Goal: Task Accomplishment & Management: Use online tool/utility

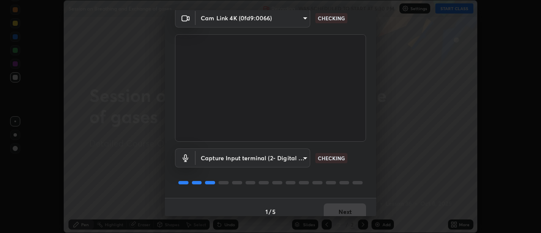
scroll to position [44, 0]
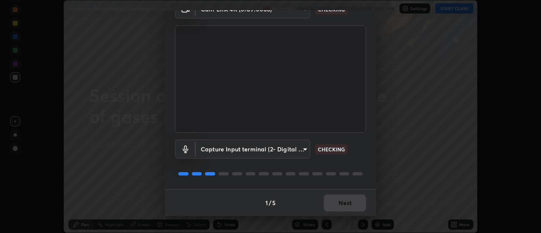
click at [348, 196] on div "1 / 5 Next" at bounding box center [270, 202] width 211 height 27
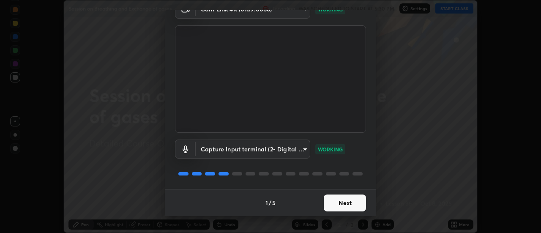
click at [342, 201] on button "Next" at bounding box center [344, 202] width 42 height 17
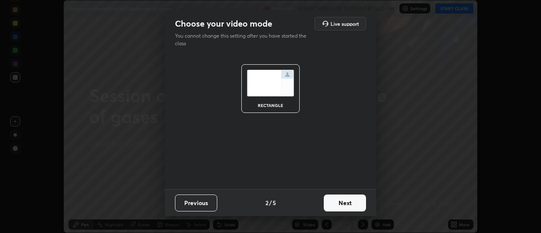
click at [346, 204] on button "Next" at bounding box center [344, 202] width 42 height 17
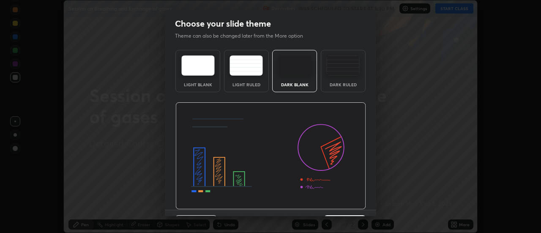
click at [345, 91] on div "Dark Ruled" at bounding box center [343, 71] width 45 height 42
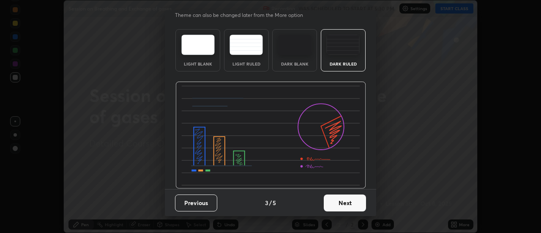
click at [338, 206] on button "Next" at bounding box center [344, 202] width 42 height 17
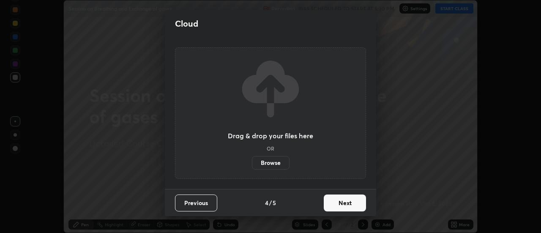
click at [342, 206] on button "Next" at bounding box center [344, 202] width 42 height 17
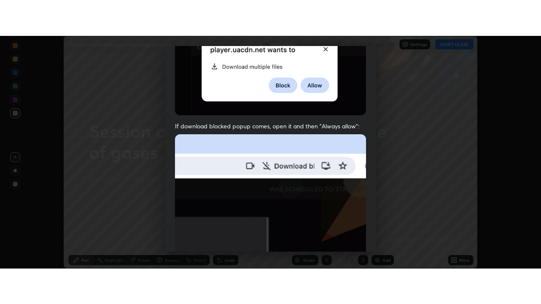
scroll to position [217, 0]
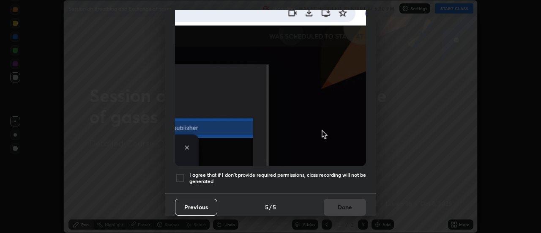
click at [181, 175] on div at bounding box center [180, 178] width 10 height 10
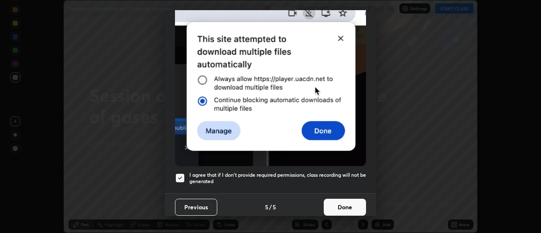
click at [336, 209] on button "Done" at bounding box center [344, 206] width 42 height 17
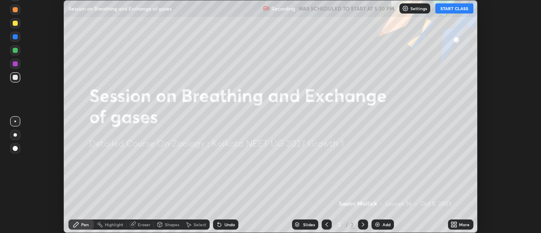
click at [459, 13] on button "START CLASS" at bounding box center [454, 8] width 38 height 10
click at [460, 223] on div "More" at bounding box center [464, 224] width 11 height 4
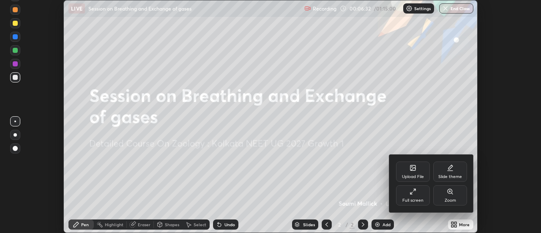
click at [414, 175] on div "Upload File" at bounding box center [413, 176] width 22 height 4
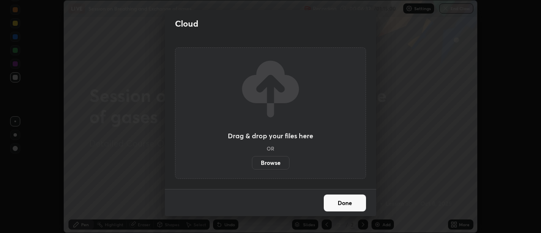
click at [278, 164] on label "Browse" at bounding box center [271, 163] width 38 height 14
click at [252, 164] on input "Browse" at bounding box center [252, 163] width 0 height 14
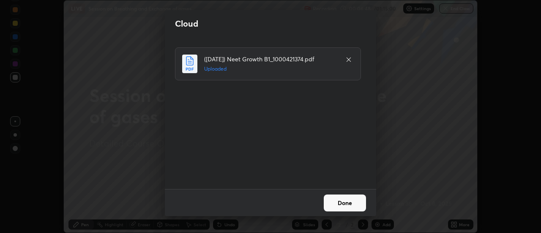
click at [342, 201] on button "Done" at bounding box center [344, 202] width 42 height 17
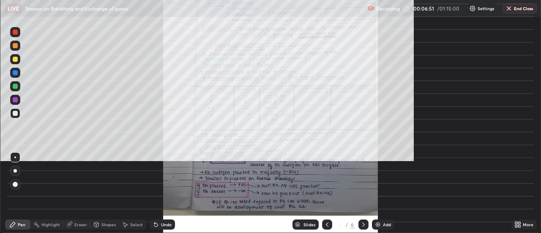
scroll to position [304, 541]
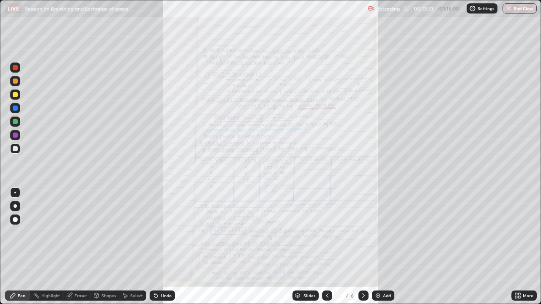
click at [524, 232] on div "More" at bounding box center [527, 295] width 11 height 4
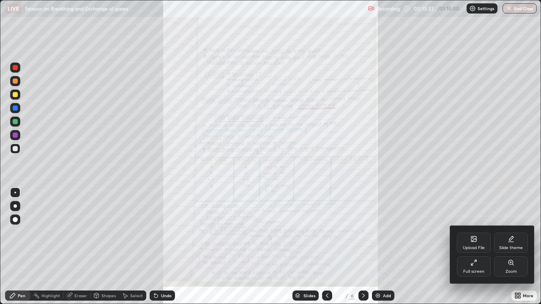
click at [505, 232] on div "Zoom" at bounding box center [511, 266] width 34 height 20
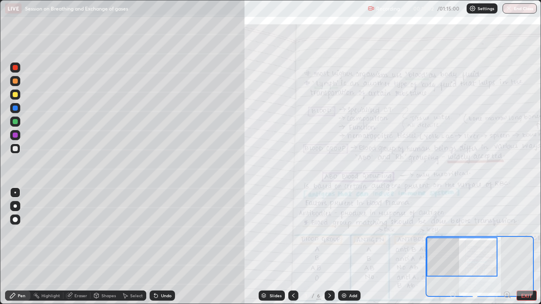
click at [293, 232] on icon at bounding box center [293, 295] width 7 height 7
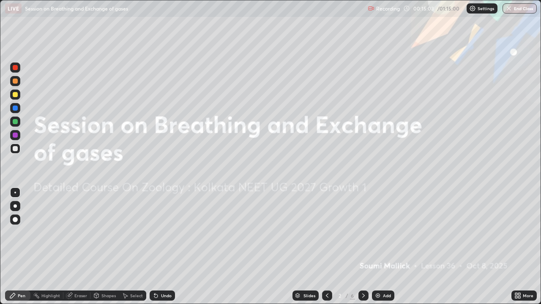
click at [383, 232] on div "Add" at bounding box center [383, 296] width 22 height 10
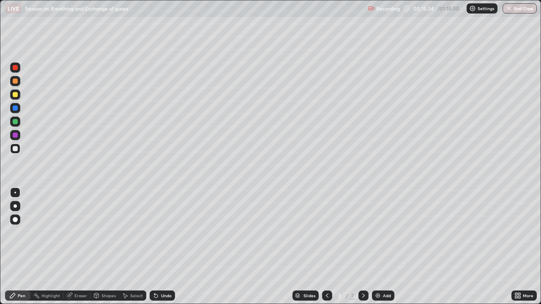
click at [16, 206] on div at bounding box center [15, 205] width 3 height 3
click at [158, 232] on div "Undo" at bounding box center [161, 296] width 25 height 10
click at [524, 232] on div "More" at bounding box center [527, 295] width 11 height 4
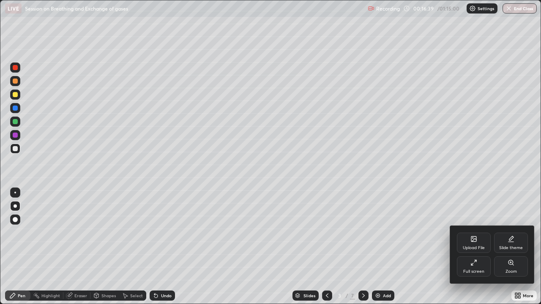
click at [473, 232] on div "Full screen" at bounding box center [473, 266] width 34 height 20
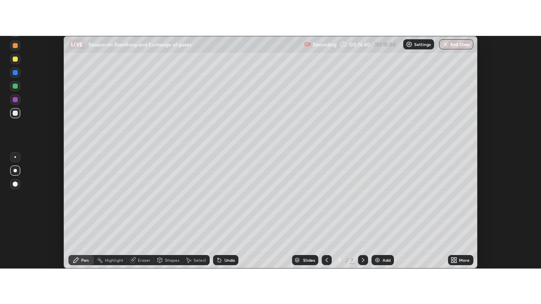
scroll to position [41996, 41688]
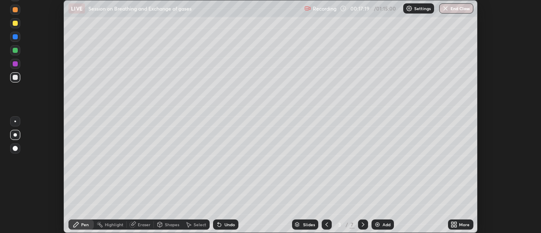
click at [363, 220] on div at bounding box center [363, 224] width 10 height 10
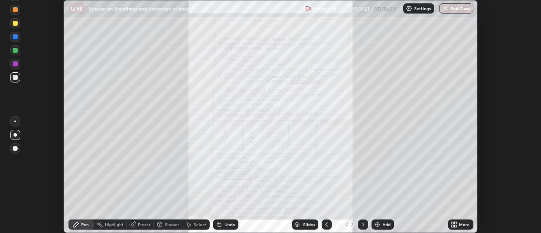
click at [462, 229] on div "More" at bounding box center [460, 224] width 25 height 10
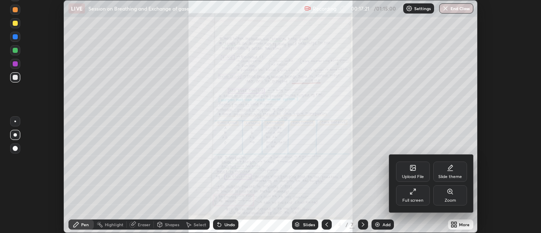
click at [448, 201] on div "Zoom" at bounding box center [449, 200] width 11 height 4
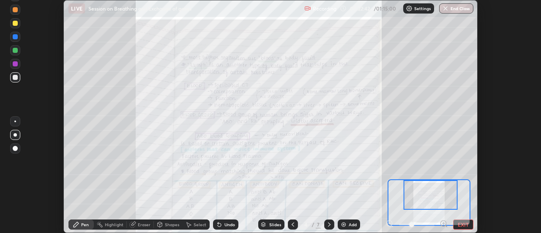
click at [461, 225] on button "EXIT" at bounding box center [463, 224] width 20 height 10
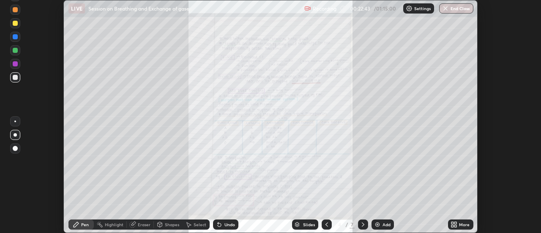
click at [461, 224] on div "More" at bounding box center [464, 224] width 11 height 4
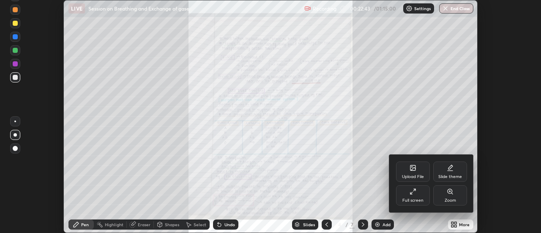
click at [420, 201] on div "Full screen" at bounding box center [412, 200] width 21 height 4
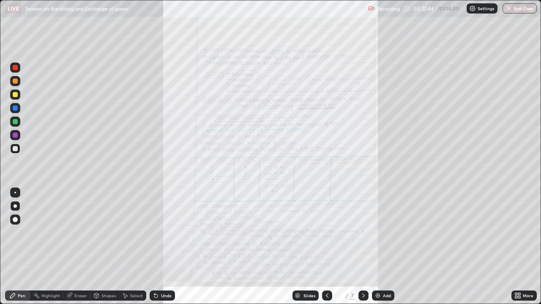
scroll to position [304, 541]
click at [327, 232] on icon at bounding box center [326, 295] width 7 height 7
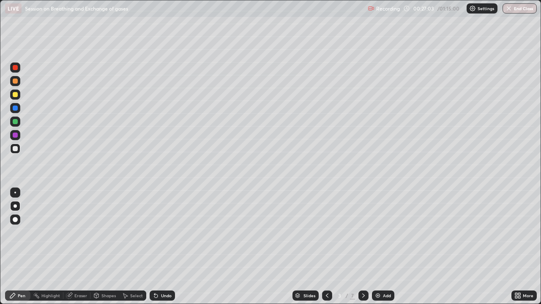
click at [366, 232] on div at bounding box center [363, 296] width 10 height 10
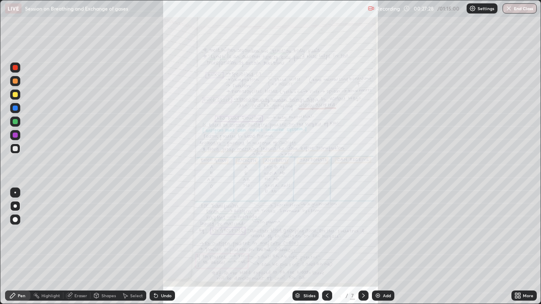
click at [516, 232] on icon at bounding box center [516, 297] width 2 height 2
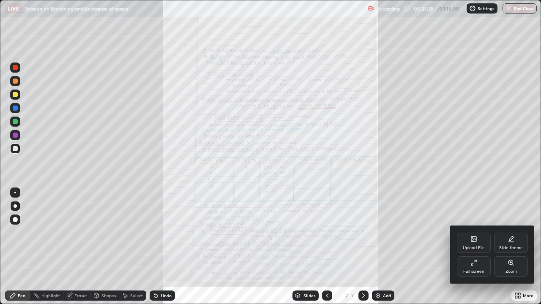
click at [512, 232] on icon at bounding box center [510, 262] width 7 height 7
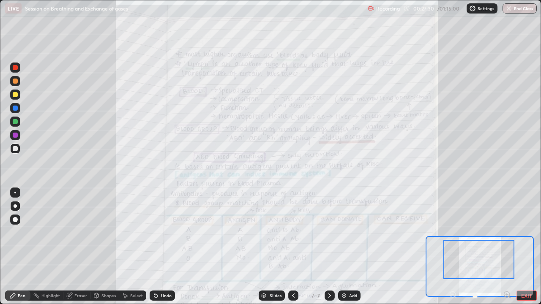
click at [507, 232] on icon at bounding box center [507, 295] width 8 height 8
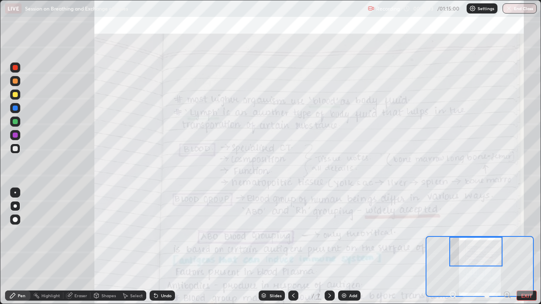
click at [332, 232] on div at bounding box center [329, 296] width 10 height 10
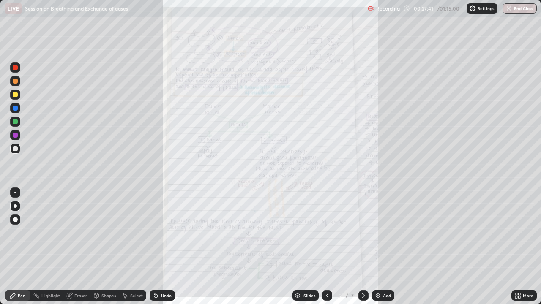
click at [326, 232] on icon at bounding box center [326, 295] width 7 height 7
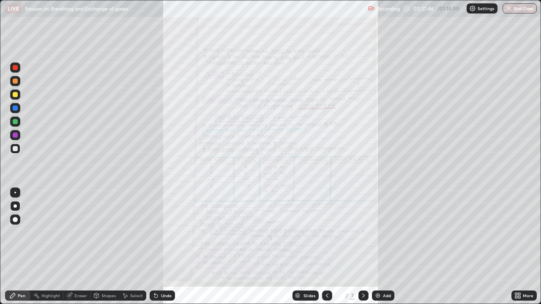
click at [326, 232] on icon at bounding box center [326, 295] width 7 height 7
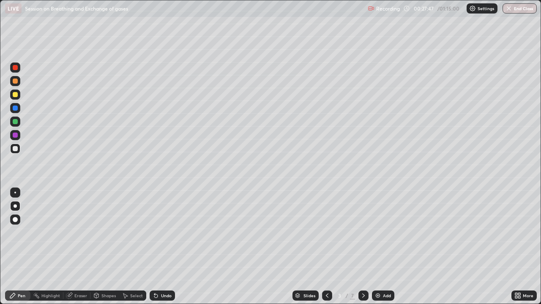
click at [361, 232] on icon at bounding box center [363, 295] width 7 height 7
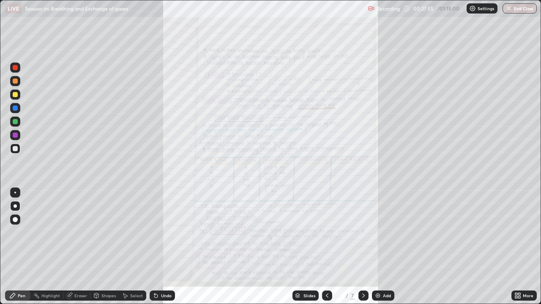
click at [326, 232] on icon at bounding box center [327, 295] width 3 height 4
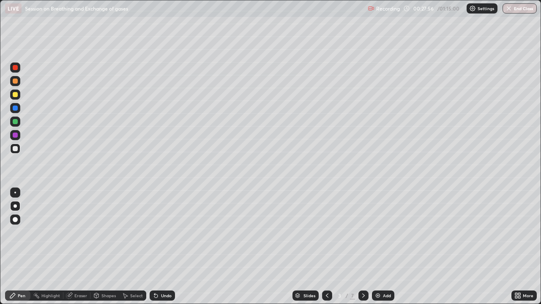
click at [363, 232] on icon at bounding box center [363, 295] width 7 height 7
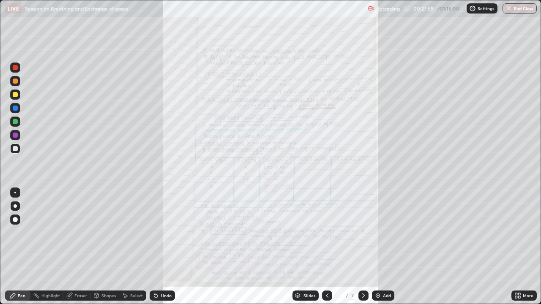
click at [381, 232] on div "Add" at bounding box center [383, 296] width 22 height 10
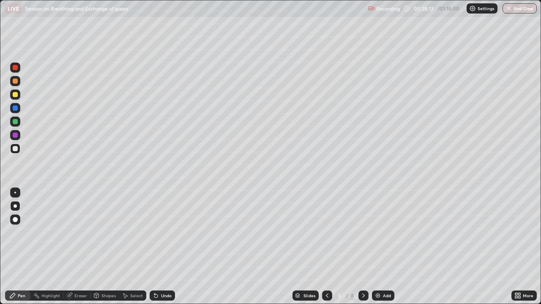
click at [16, 111] on div at bounding box center [15, 108] width 10 height 10
click at [155, 232] on icon at bounding box center [155, 295] width 3 height 3
click at [158, 232] on icon at bounding box center [155, 295] width 7 height 7
click at [13, 193] on div at bounding box center [15, 192] width 10 height 10
click at [159, 232] on div "Undo" at bounding box center [161, 296] width 25 height 10
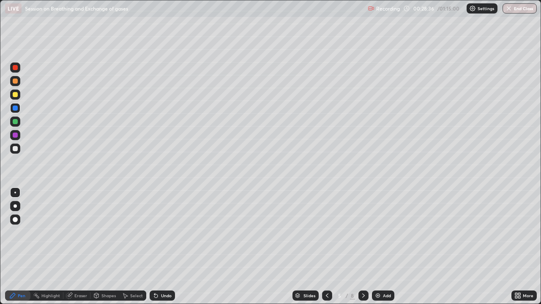
click at [159, 232] on div "Undo" at bounding box center [161, 296] width 25 height 10
click at [162, 232] on div "Undo" at bounding box center [166, 295] width 11 height 4
click at [161, 232] on div "Undo" at bounding box center [161, 296] width 25 height 10
click at [160, 232] on div "Undo" at bounding box center [161, 296] width 25 height 10
click at [161, 232] on div "Undo" at bounding box center [161, 296] width 25 height 10
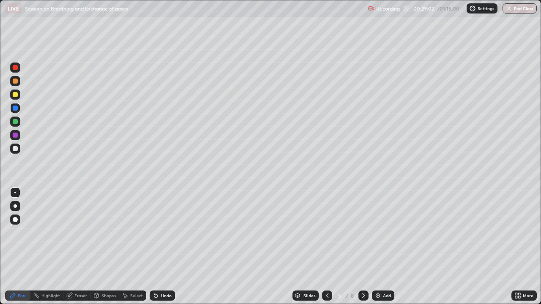
click at [168, 232] on div "Undo" at bounding box center [166, 295] width 11 height 4
click at [166, 232] on div "Undo" at bounding box center [166, 295] width 11 height 4
click at [27, 232] on div "Pen" at bounding box center [17, 296] width 25 height 10
click at [15, 121] on div at bounding box center [15, 121] width 5 height 5
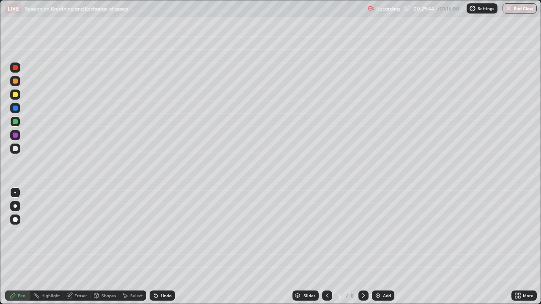
click at [105, 232] on div "Shapes" at bounding box center [108, 295] width 14 height 4
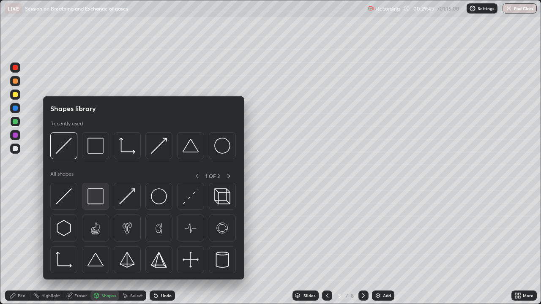
click at [97, 204] on img at bounding box center [95, 196] width 16 height 16
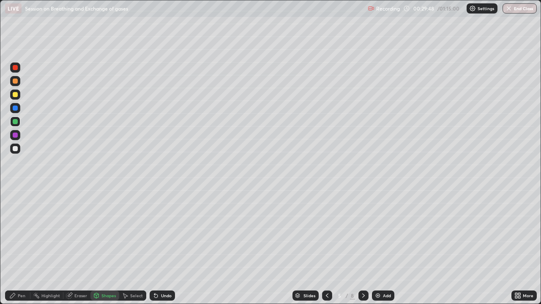
click at [7, 232] on div "Pen" at bounding box center [17, 296] width 25 height 10
click at [17, 153] on div at bounding box center [15, 149] width 10 height 10
click at [163, 232] on div "Undo" at bounding box center [161, 296] width 25 height 10
click at [165, 232] on div "Undo" at bounding box center [166, 295] width 11 height 4
click at [16, 68] on div at bounding box center [15, 67] width 5 height 5
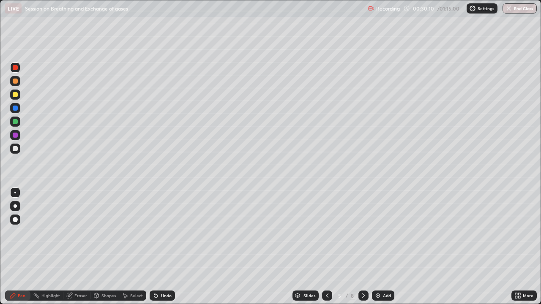
click at [162, 232] on div "Undo" at bounding box center [166, 295] width 11 height 4
click at [131, 232] on div "Select" at bounding box center [136, 295] width 13 height 4
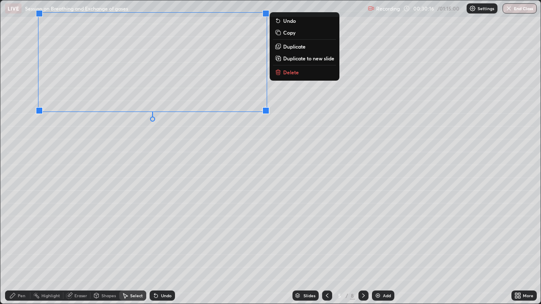
click at [65, 232] on div "0 ° Undo Copy Duplicate Duplicate to new slide Delete" at bounding box center [270, 151] width 540 height 303
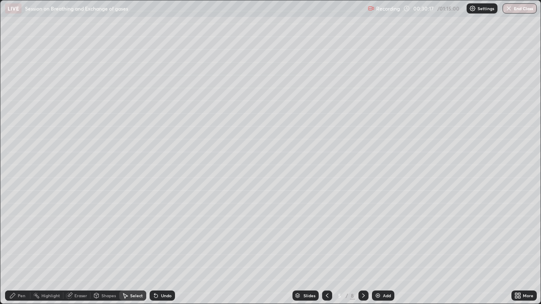
click at [23, 232] on div "Pen" at bounding box center [22, 295] width 8 height 4
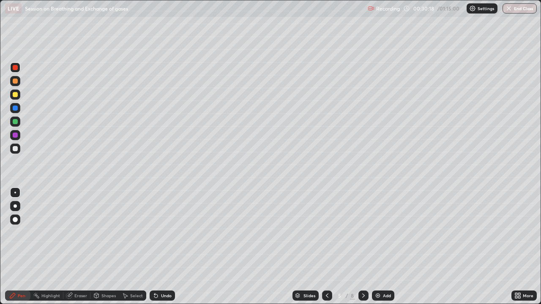
click at [18, 138] on div at bounding box center [15, 135] width 10 height 10
click at [163, 232] on div "Undo" at bounding box center [166, 295] width 11 height 4
click at [165, 232] on div "Undo" at bounding box center [166, 295] width 11 height 4
click at [164, 232] on div "Undo" at bounding box center [166, 295] width 11 height 4
click at [158, 232] on div "Undo" at bounding box center [161, 296] width 25 height 10
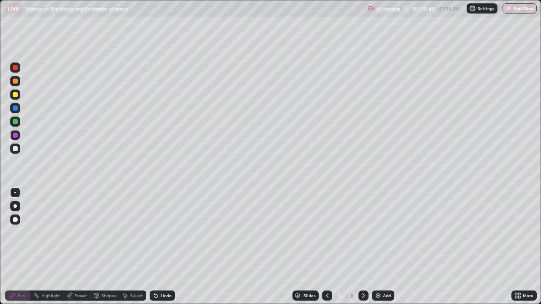
click at [158, 232] on div "Undo" at bounding box center [161, 296] width 25 height 10
click at [159, 232] on div "Undo" at bounding box center [161, 296] width 25 height 10
click at [160, 232] on div "Undo" at bounding box center [161, 296] width 25 height 10
click at [159, 232] on div "Undo" at bounding box center [161, 296] width 25 height 10
click at [16, 108] on div at bounding box center [15, 108] width 5 height 5
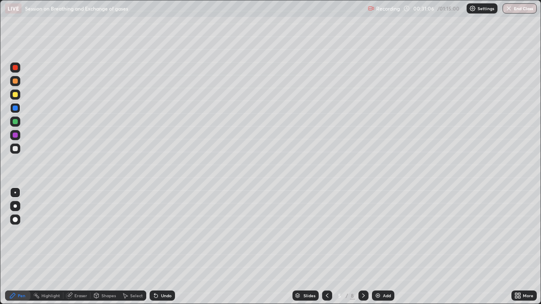
click at [15, 150] on div at bounding box center [15, 148] width 5 height 5
click at [171, 232] on div "Undo" at bounding box center [161, 296] width 25 height 10
click at [16, 122] on div at bounding box center [15, 121] width 5 height 5
click at [19, 136] on div at bounding box center [15, 135] width 10 height 10
click at [163, 232] on div "Undo" at bounding box center [166, 295] width 11 height 4
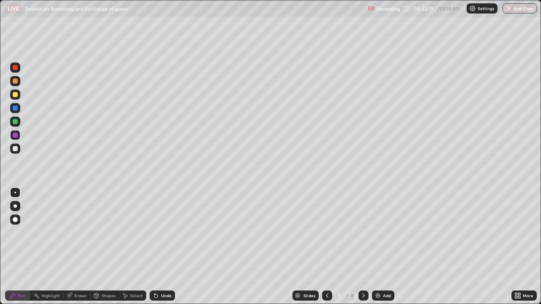
click at [164, 232] on div "Undo" at bounding box center [166, 295] width 11 height 4
click at [165, 232] on div "Undo" at bounding box center [166, 295] width 11 height 4
click at [166, 232] on div "Undo" at bounding box center [166, 295] width 11 height 4
click at [310, 232] on div "Slides" at bounding box center [309, 295] width 12 height 4
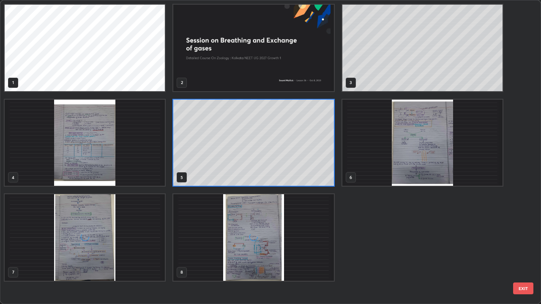
scroll to position [301, 535]
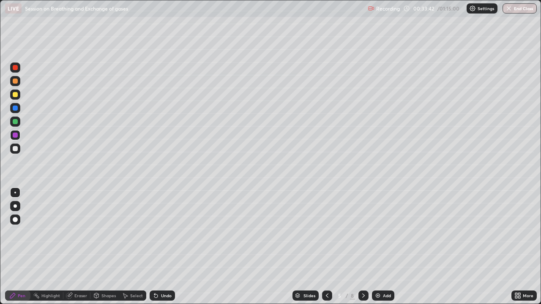
click at [15, 107] on div at bounding box center [15, 108] width 5 height 5
click at [168, 232] on div "Undo" at bounding box center [166, 295] width 11 height 4
click at [106, 232] on div "Shapes" at bounding box center [108, 295] width 14 height 4
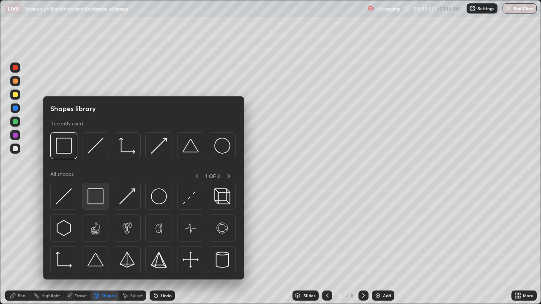
click at [99, 201] on img at bounding box center [95, 196] width 16 height 16
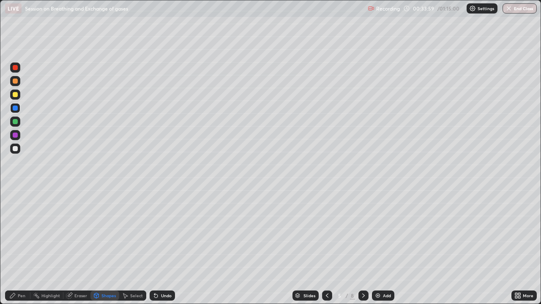
click at [137, 232] on div "Select" at bounding box center [136, 295] width 13 height 4
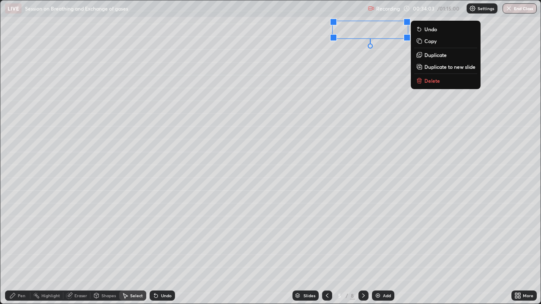
click at [329, 232] on div "0 ° Undo Copy Duplicate Duplicate to new slide Delete" at bounding box center [270, 151] width 540 height 303
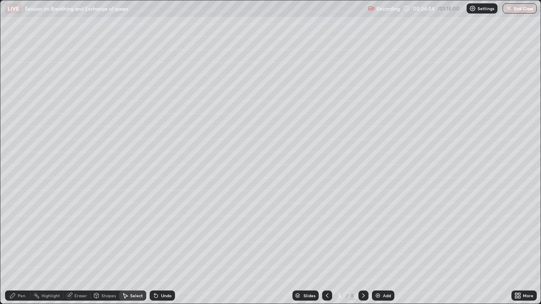
click at [25, 232] on div "Pen" at bounding box center [17, 296] width 25 height 10
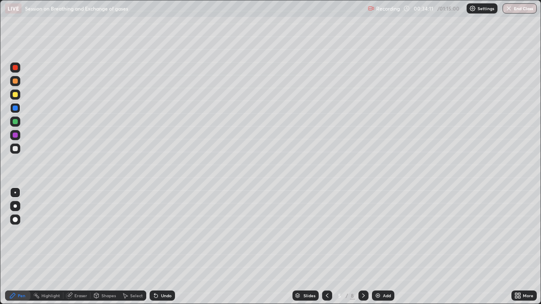
click at [105, 232] on div "Shapes" at bounding box center [108, 295] width 14 height 4
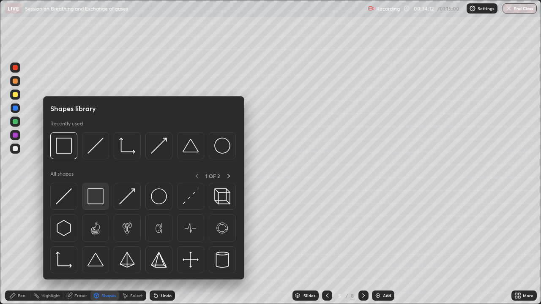
click at [89, 193] on img at bounding box center [95, 196] width 16 height 16
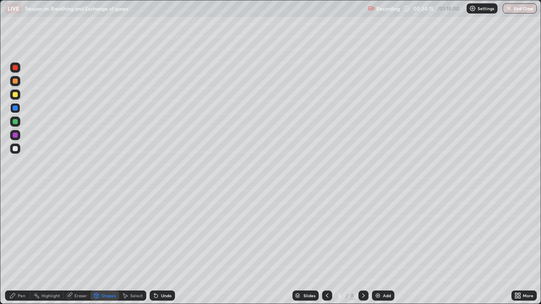
click at [22, 232] on div "Pen" at bounding box center [22, 295] width 8 height 4
click at [20, 149] on div at bounding box center [15, 149] width 10 height 10
click at [305, 232] on div "Slides" at bounding box center [309, 295] width 12 height 4
click at [133, 232] on div "Select" at bounding box center [136, 295] width 13 height 4
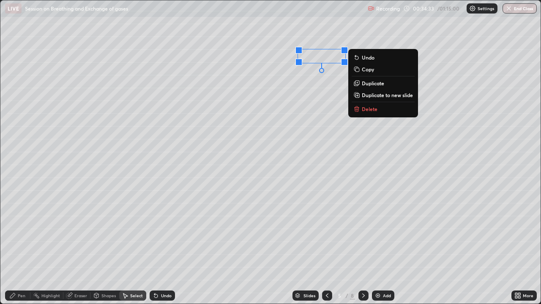
click at [312, 232] on div "0 ° Undo Copy Duplicate Duplicate to new slide Delete" at bounding box center [270, 151] width 540 height 303
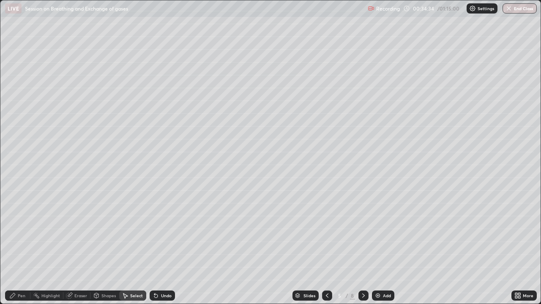
click at [24, 232] on div "Pen" at bounding box center [22, 295] width 8 height 4
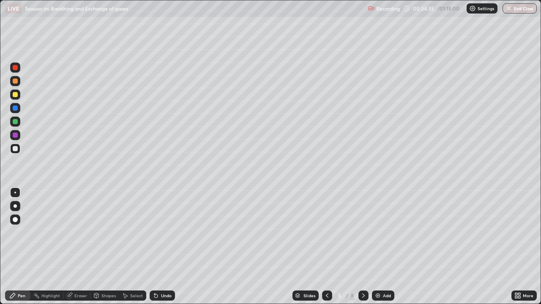
click at [15, 85] on div at bounding box center [15, 81] width 10 height 10
click at [133, 232] on div "Select" at bounding box center [136, 295] width 13 height 4
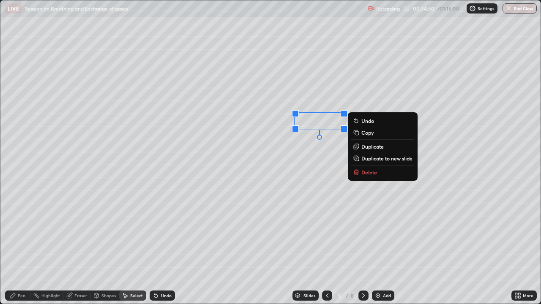
click at [310, 211] on div "0 ° Undo Copy Duplicate Duplicate to new slide Delete" at bounding box center [270, 151] width 540 height 303
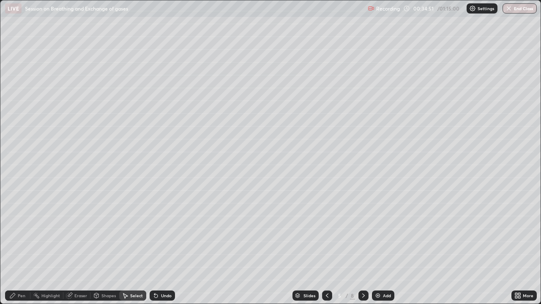
click at [21, 232] on div "Pen" at bounding box center [22, 295] width 8 height 4
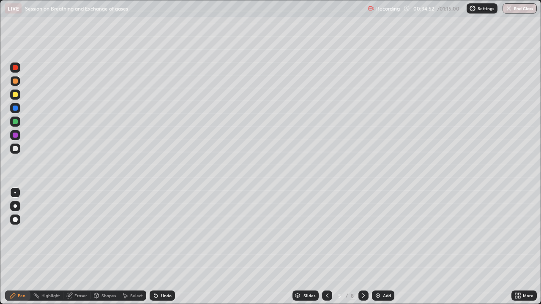
click at [16, 148] on div at bounding box center [15, 148] width 5 height 5
click at [159, 232] on div "Undo" at bounding box center [161, 296] width 25 height 10
click at [366, 232] on div at bounding box center [363, 296] width 10 height 10
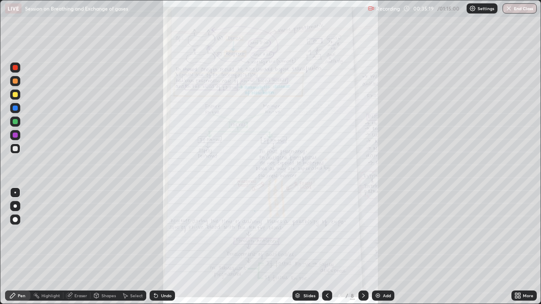
click at [327, 232] on icon at bounding box center [326, 295] width 7 height 7
click at [326, 232] on icon at bounding box center [326, 295] width 7 height 7
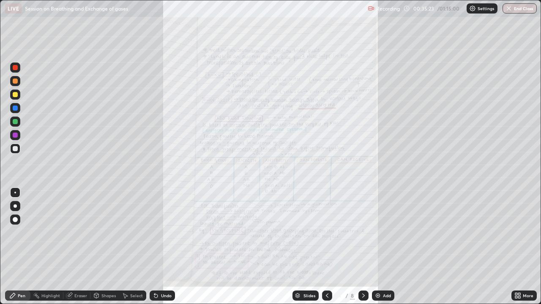
click at [169, 232] on div "Undo" at bounding box center [166, 295] width 11 height 4
click at [14, 139] on div at bounding box center [15, 135] width 10 height 10
click at [326, 232] on icon at bounding box center [326, 295] width 7 height 7
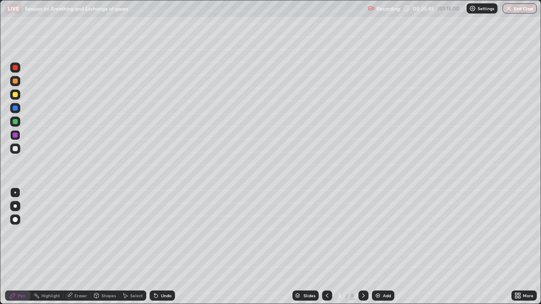
click at [362, 232] on icon at bounding box center [363, 295] width 7 height 7
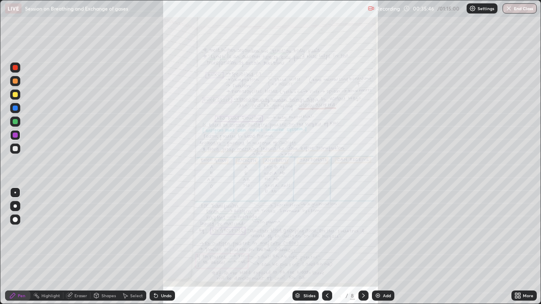
click at [361, 232] on icon at bounding box center [363, 295] width 7 height 7
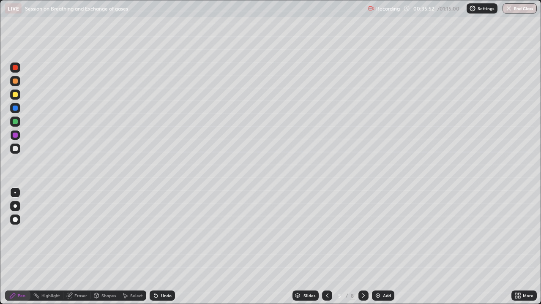
click at [326, 232] on icon at bounding box center [326, 295] width 7 height 7
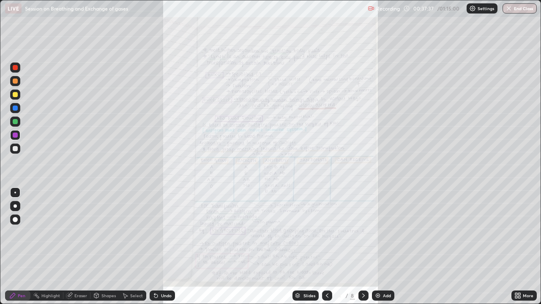
click at [516, 232] on icon at bounding box center [516, 297] width 2 height 2
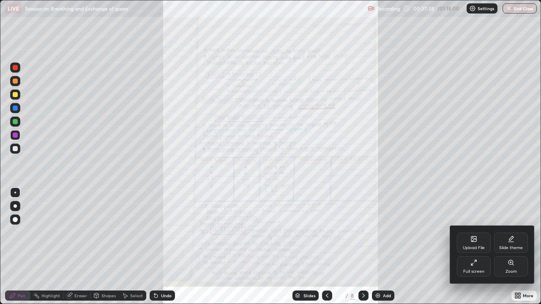
click at [519, 232] on div "Zoom" at bounding box center [511, 266] width 34 height 20
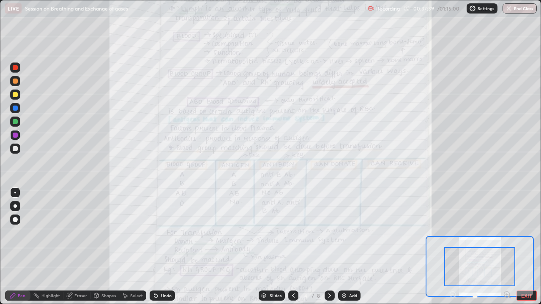
click at [506, 232] on icon at bounding box center [506, 294] width 2 height 0
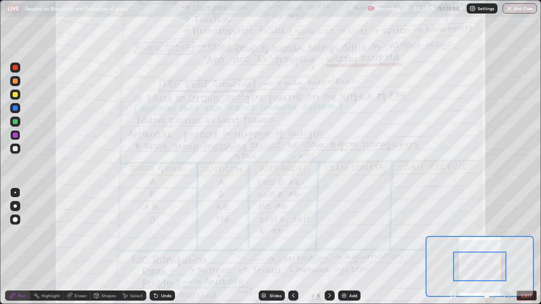
click at [506, 232] on icon at bounding box center [506, 294] width 2 height 0
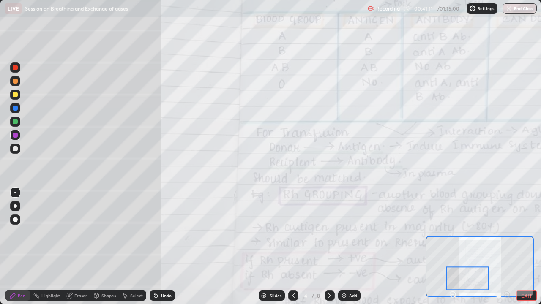
click at [296, 232] on div at bounding box center [293, 296] width 10 height 10
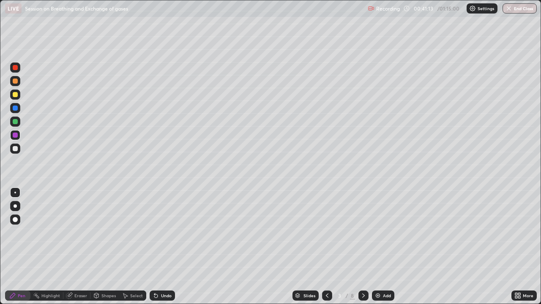
click at [325, 232] on icon at bounding box center [326, 295] width 7 height 7
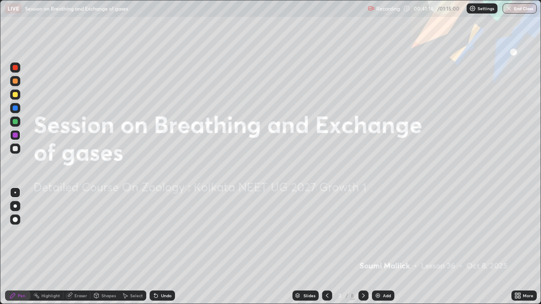
click at [361, 232] on icon at bounding box center [363, 295] width 7 height 7
click at [363, 232] on icon at bounding box center [363, 295] width 7 height 7
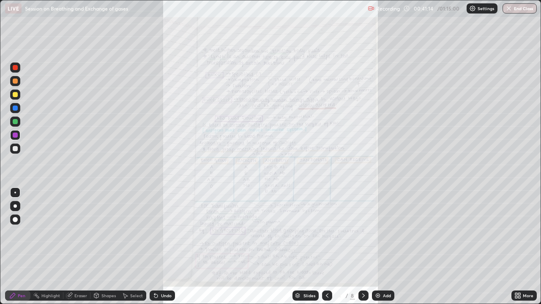
click at [364, 232] on icon at bounding box center [363, 295] width 7 height 7
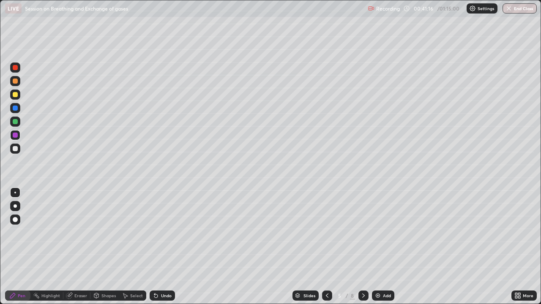
click at [507, 232] on div "Slides 5 / 8 Add" at bounding box center [343, 295] width 336 height 17
click at [518, 232] on icon at bounding box center [519, 297] width 2 height 2
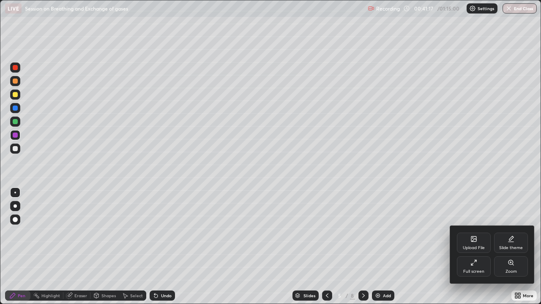
click at [509, 232] on div "Zoom" at bounding box center [510, 271] width 11 height 4
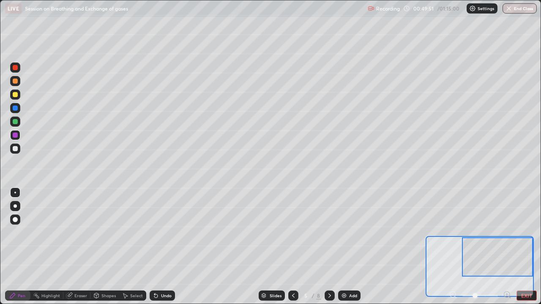
click at [293, 232] on icon at bounding box center [293, 295] width 7 height 7
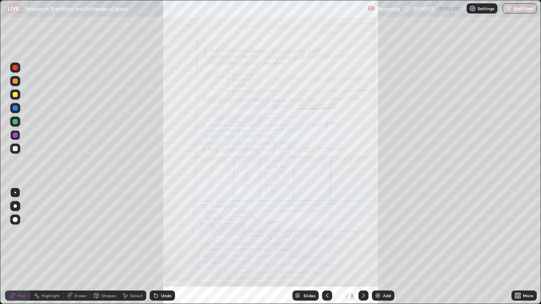
click at [521, 232] on div "More" at bounding box center [523, 295] width 25 height 17
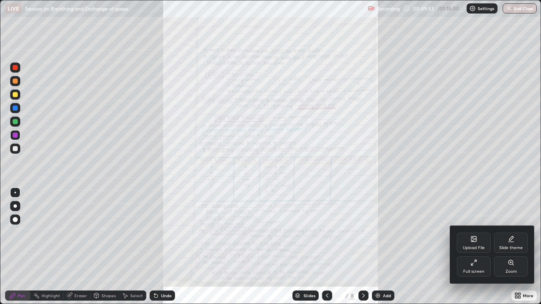
click at [516, 232] on div "Zoom" at bounding box center [511, 266] width 34 height 20
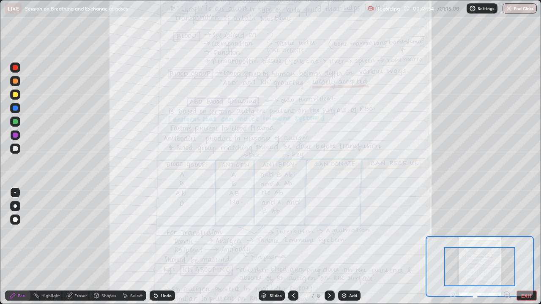
click at [510, 232] on icon at bounding box center [507, 295] width 8 height 8
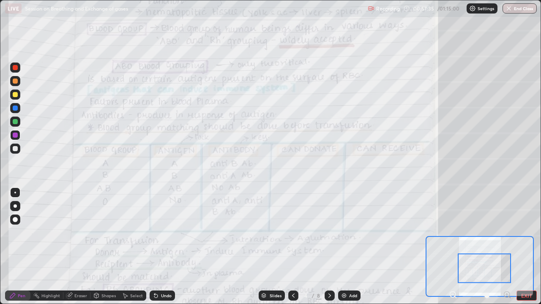
click at [83, 232] on div "Eraser" at bounding box center [80, 295] width 13 height 4
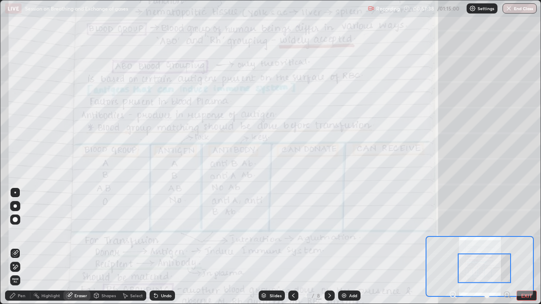
click at [21, 232] on div "Pen" at bounding box center [22, 295] width 8 height 4
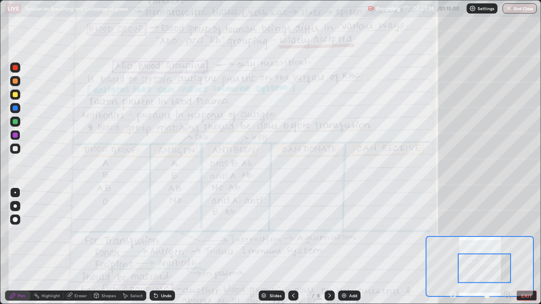
click at [15, 68] on div at bounding box center [15, 67] width 5 height 5
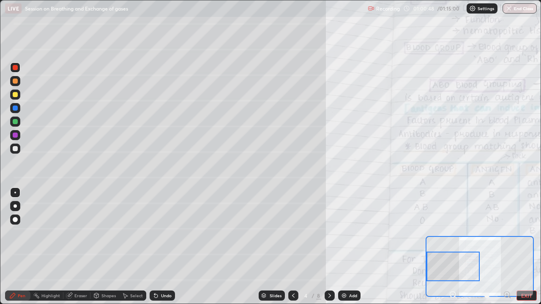
click at [18, 150] on div at bounding box center [15, 149] width 10 height 10
click at [15, 110] on div at bounding box center [15, 108] width 5 height 5
click at [16, 96] on div at bounding box center [15, 94] width 5 height 5
click at [13, 122] on div at bounding box center [15, 121] width 5 height 5
click at [17, 71] on div at bounding box center [15, 67] width 10 height 10
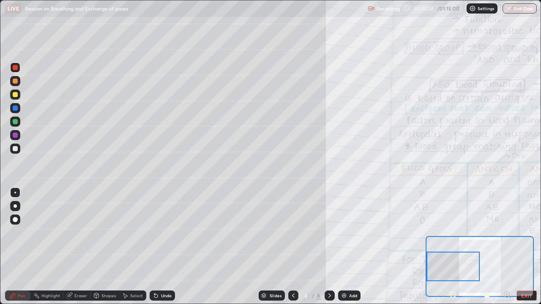
click at [16, 122] on div at bounding box center [15, 121] width 5 height 5
click at [17, 137] on div at bounding box center [15, 135] width 5 height 5
click at [78, 232] on div "Eraser" at bounding box center [80, 295] width 13 height 4
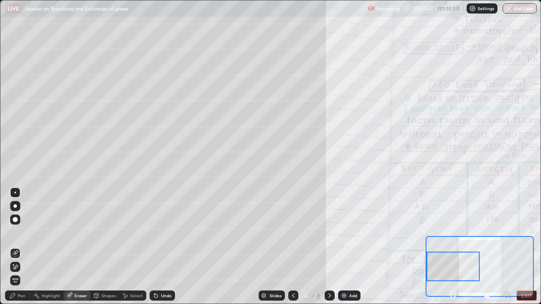
click at [19, 232] on div "Pen" at bounding box center [22, 295] width 8 height 4
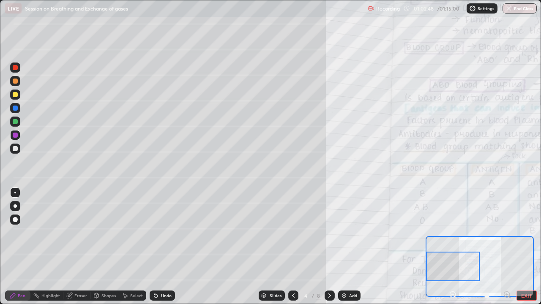
click at [18, 72] on div at bounding box center [15, 67] width 10 height 10
click at [161, 232] on div "Undo" at bounding box center [166, 295] width 11 height 4
click at [19, 105] on div at bounding box center [15, 108] width 10 height 10
click at [14, 149] on div at bounding box center [15, 148] width 5 height 5
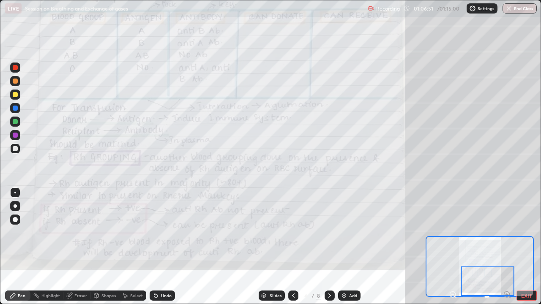
click at [329, 232] on icon at bounding box center [329, 295] width 7 height 7
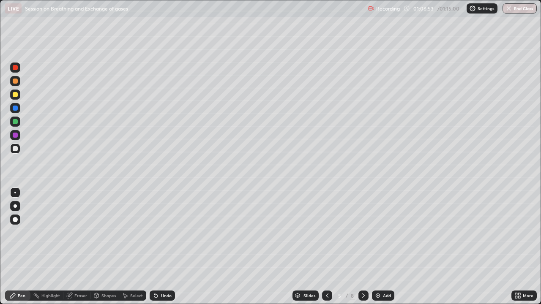
click at [362, 232] on icon at bounding box center [363, 295] width 7 height 7
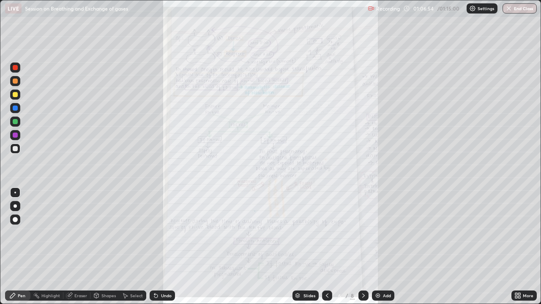
click at [513, 232] on div "More" at bounding box center [523, 296] width 25 height 10
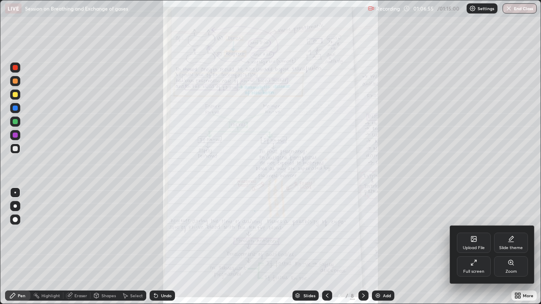
click at [509, 232] on div "Zoom" at bounding box center [510, 271] width 11 height 4
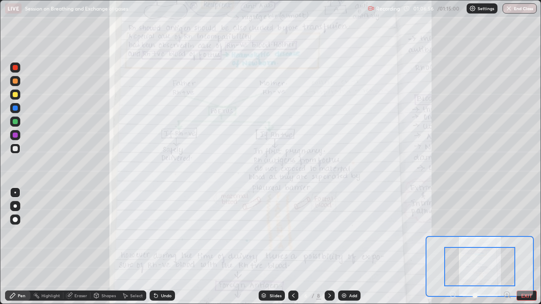
click at [506, 232] on icon at bounding box center [506, 294] width 2 height 0
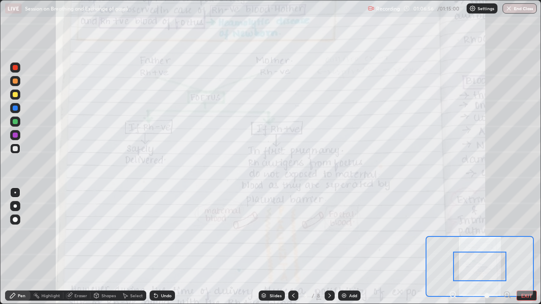
click at [506, 232] on icon at bounding box center [506, 294] width 2 height 0
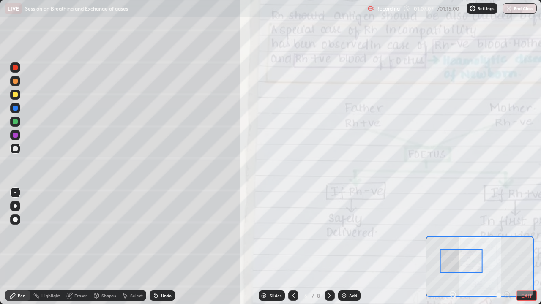
click at [293, 232] on div at bounding box center [293, 296] width 10 height 10
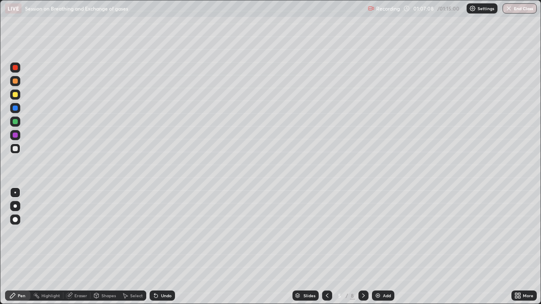
click at [326, 232] on icon at bounding box center [326, 295] width 7 height 7
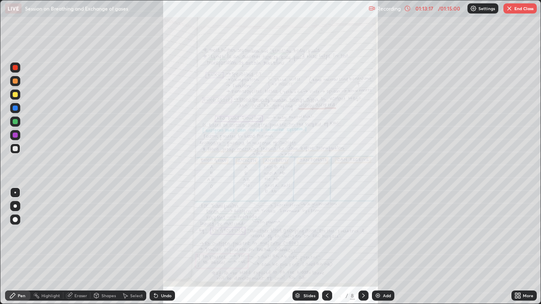
click at [360, 232] on div at bounding box center [363, 296] width 10 height 10
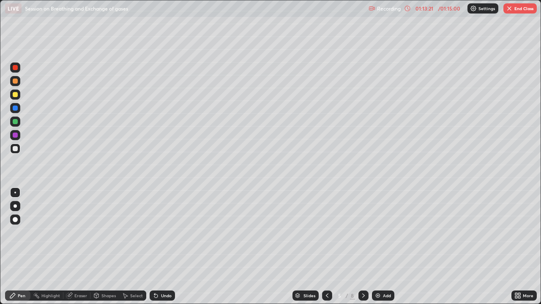
click at [362, 232] on icon at bounding box center [363, 295] width 7 height 7
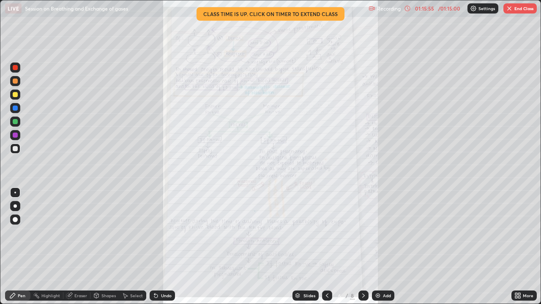
click at [518, 8] on button "End Class" at bounding box center [519, 8] width 33 height 10
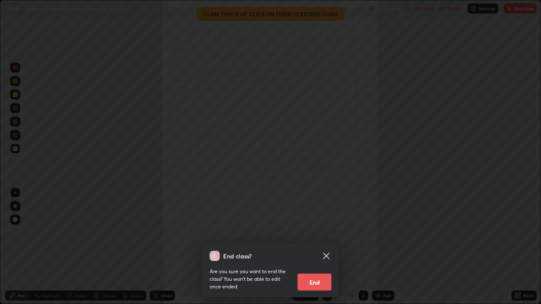
click at [312, 232] on button "End" at bounding box center [314, 282] width 34 height 17
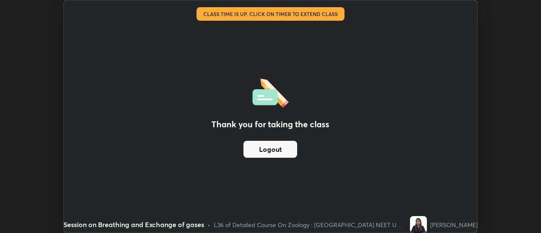
scroll to position [41996, 41688]
